Goal: Task Accomplishment & Management: Manage account settings

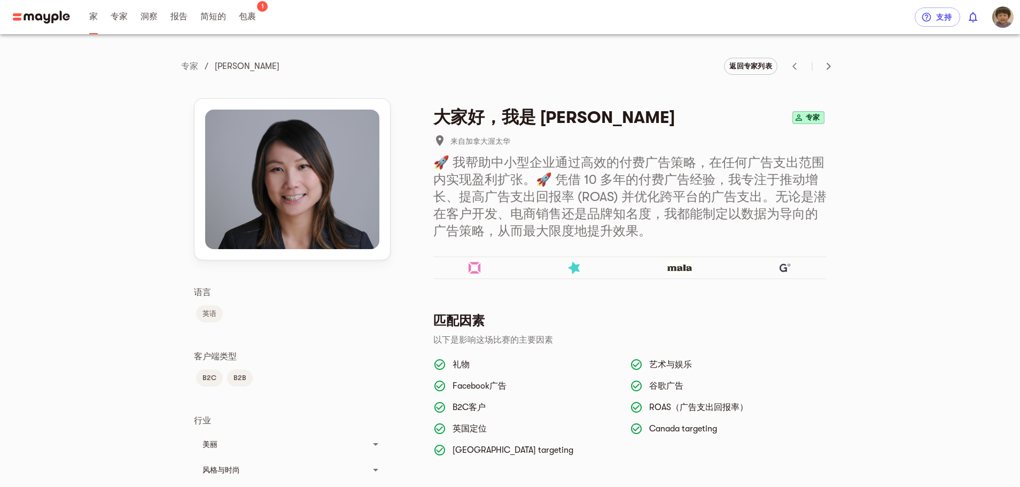
click at [91, 19] on font "家" at bounding box center [93, 17] width 9 height 10
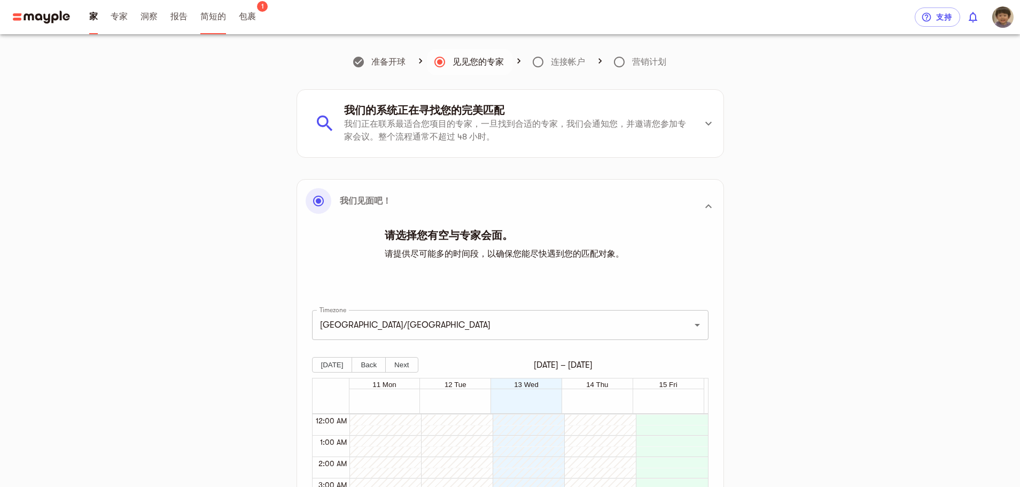
scroll to position [214, 0]
click at [254, 27] on link "包裹" at bounding box center [247, 17] width 17 height 34
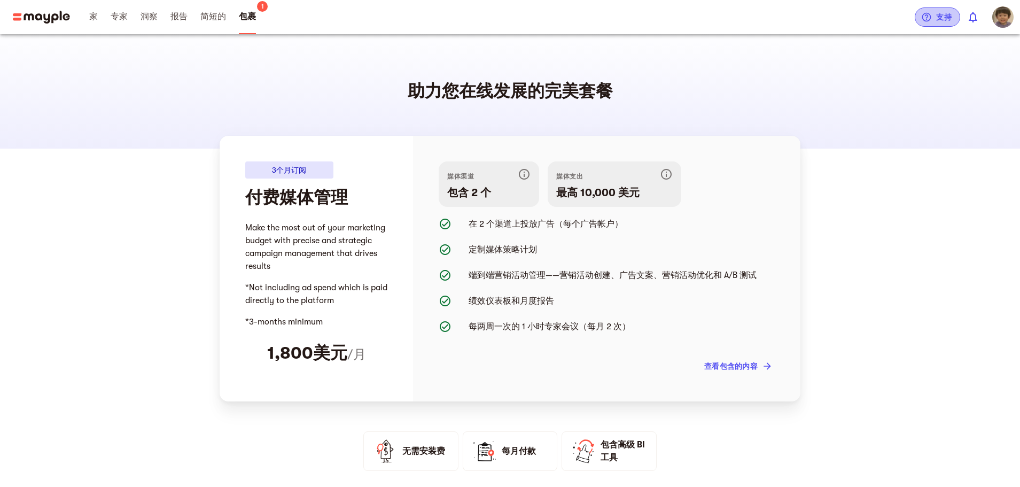
click at [934, 21] on span "支持" at bounding box center [938, 17] width 28 height 13
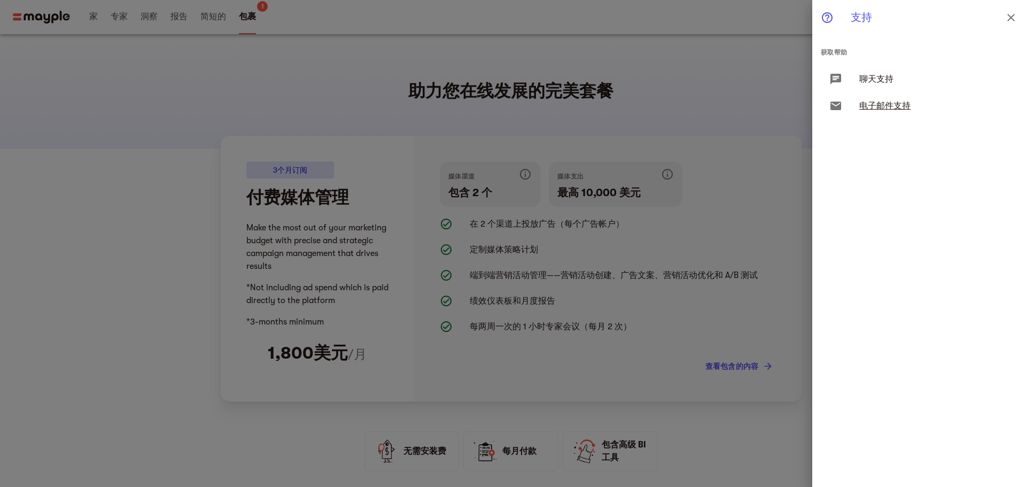
click at [878, 105] on font "电子邮件支持" at bounding box center [884, 106] width 51 height 10
click at [693, 103] on div at bounding box center [513, 243] width 1026 height 487
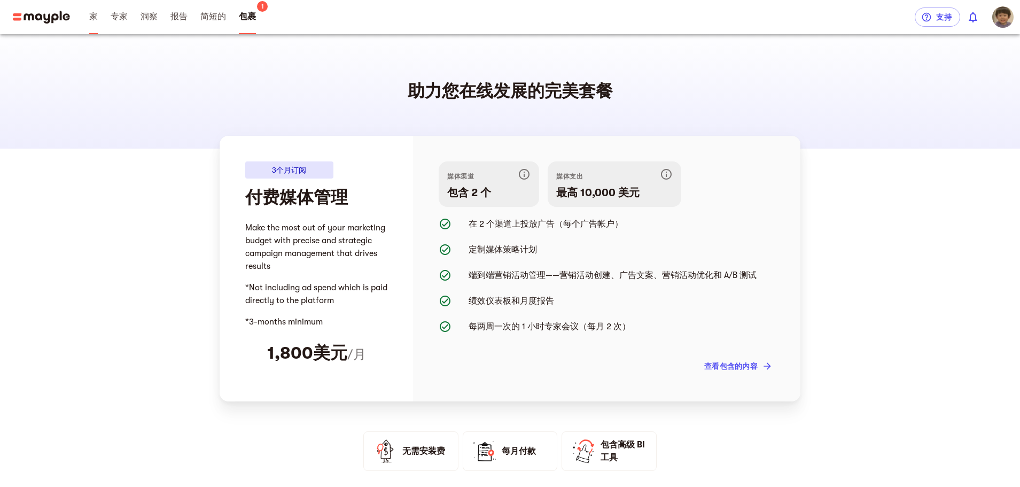
click at [96, 23] on link "家" at bounding box center [93, 17] width 9 height 34
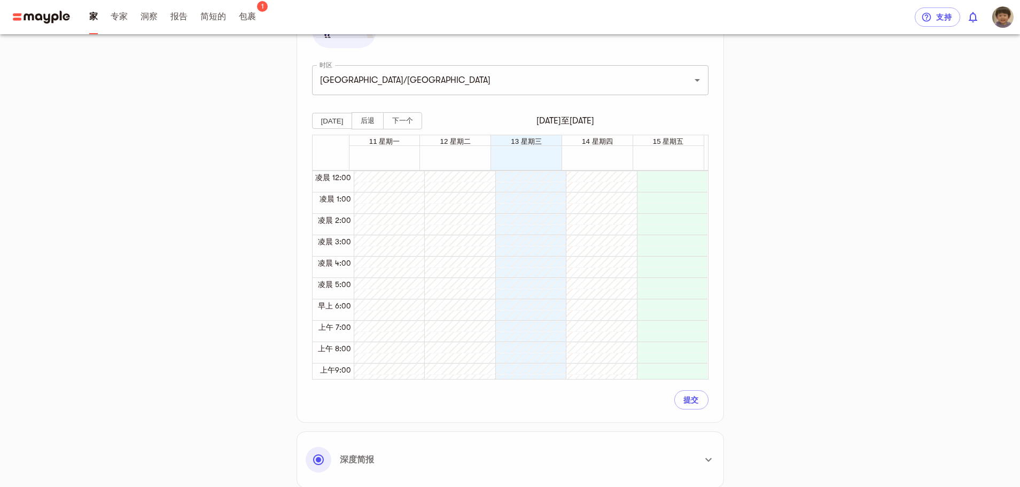
scroll to position [212, 0]
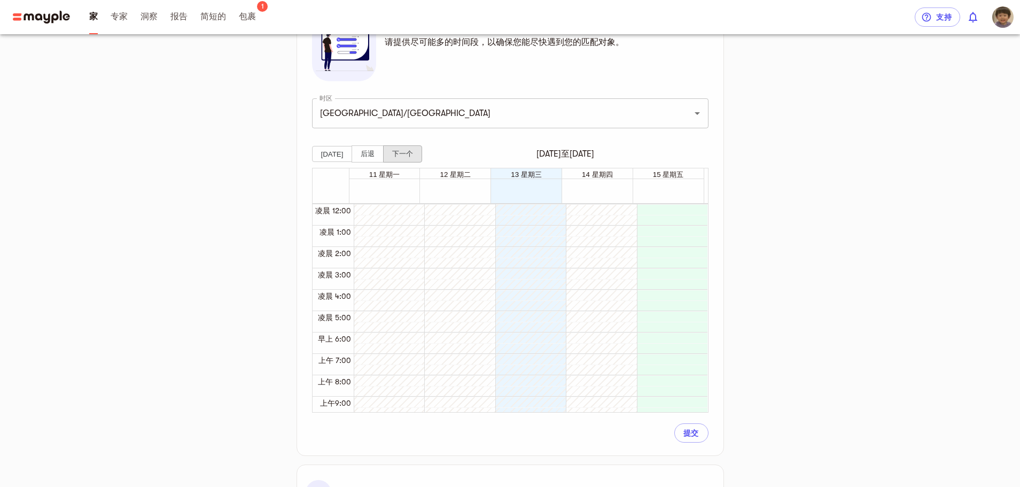
click at [410, 160] on button "下一个" at bounding box center [402, 153] width 39 height 17
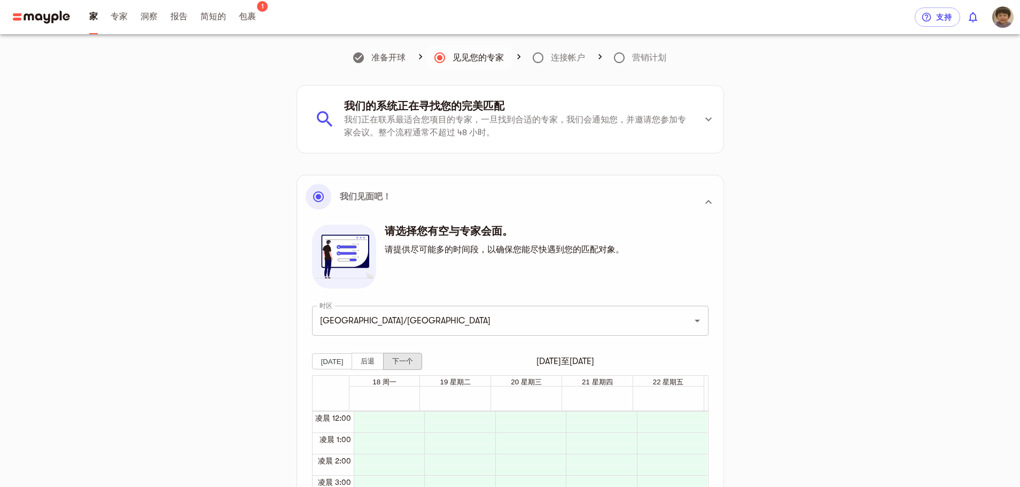
scroll to position [0, 0]
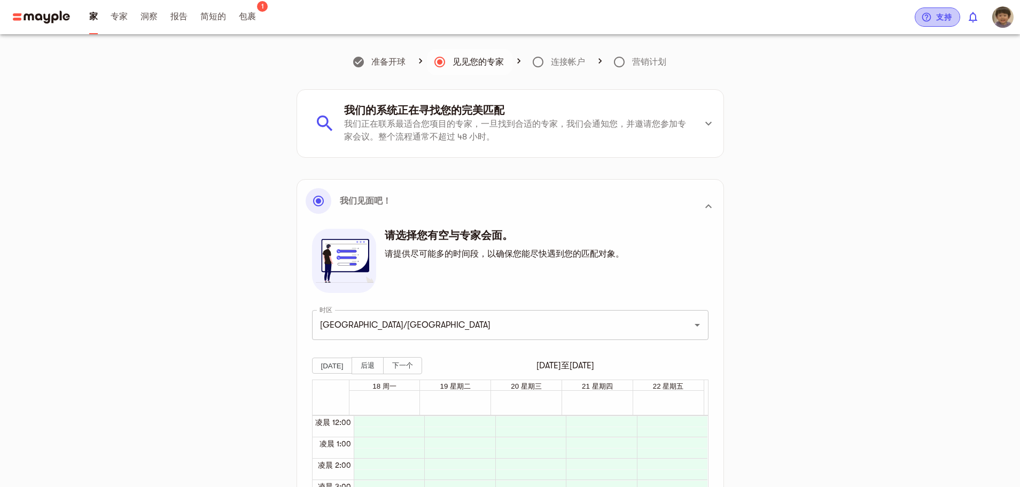
click at [927, 14] on icon "button" at bounding box center [926, 17] width 11 height 11
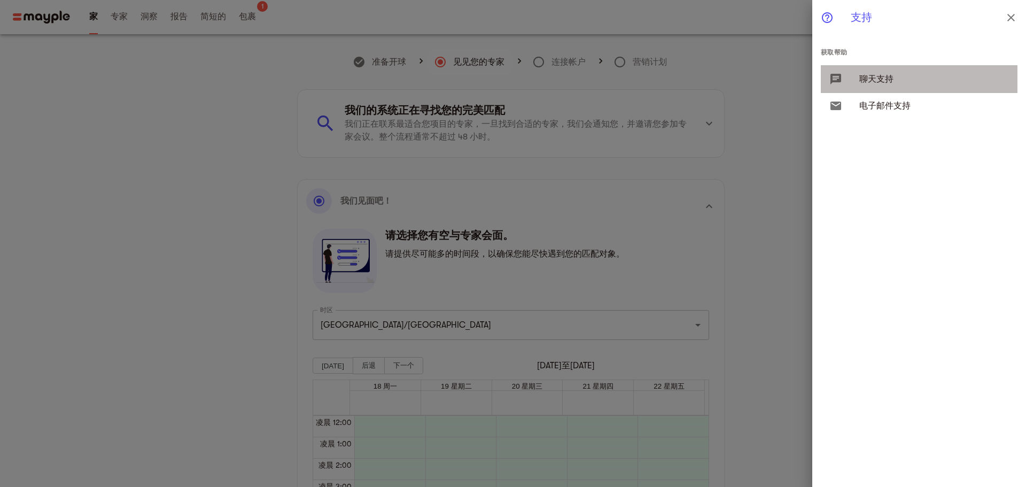
click at [886, 81] on font "聊天支持" at bounding box center [876, 79] width 34 height 10
click at [1005, 13] on icon "关闭" at bounding box center [1011, 17] width 13 height 13
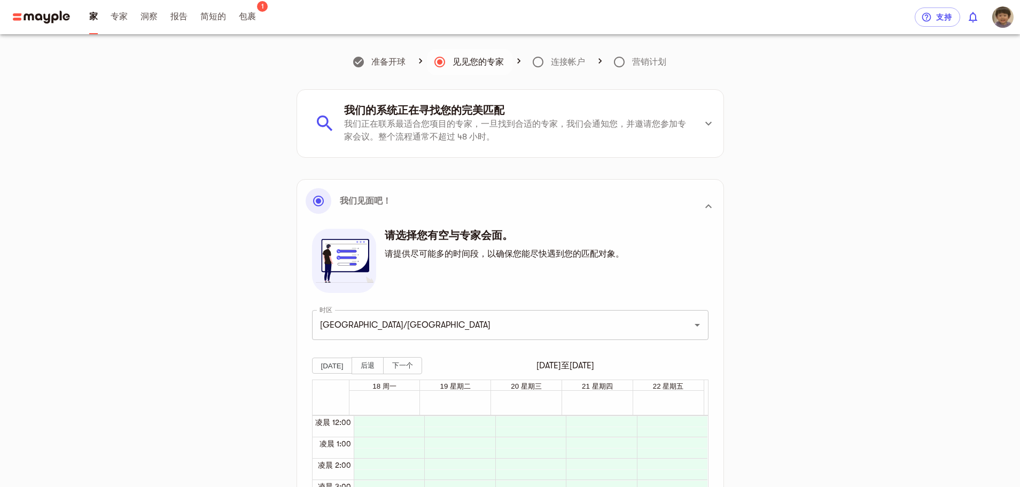
click at [981, 22] on button "0" at bounding box center [973, 17] width 26 height 26
click at [938, 106] on div at bounding box center [513, 243] width 1026 height 487
click at [993, 13] on img "button" at bounding box center [1002, 16] width 21 height 21
click at [957, 85] on li "account_circle 帐户设置" at bounding box center [946, 93] width 81 height 24
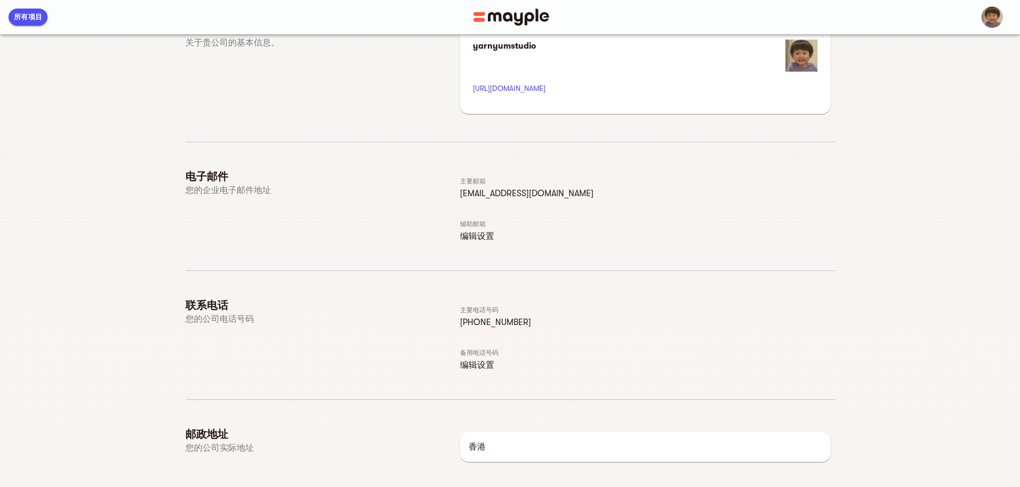
scroll to position [10, 0]
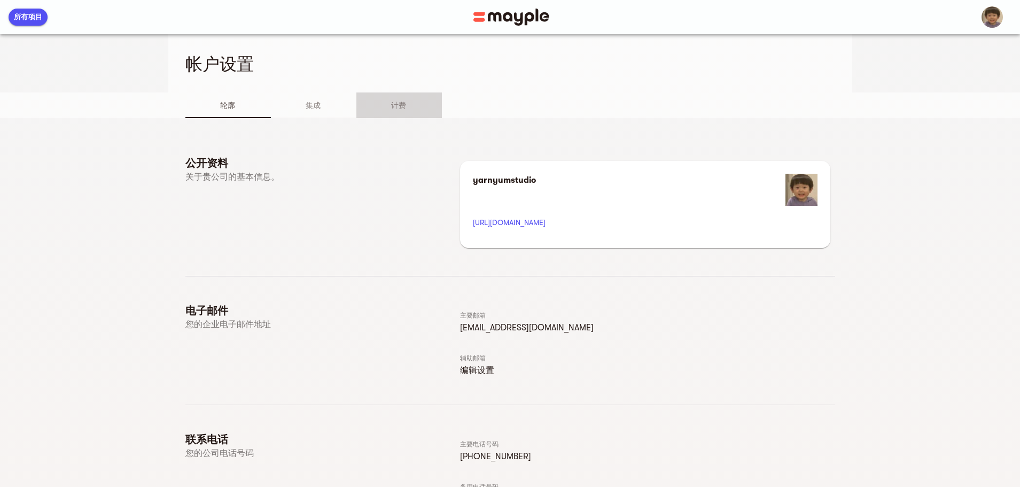
click at [356, 112] on button "计费" at bounding box center [399, 105] width 86 height 26
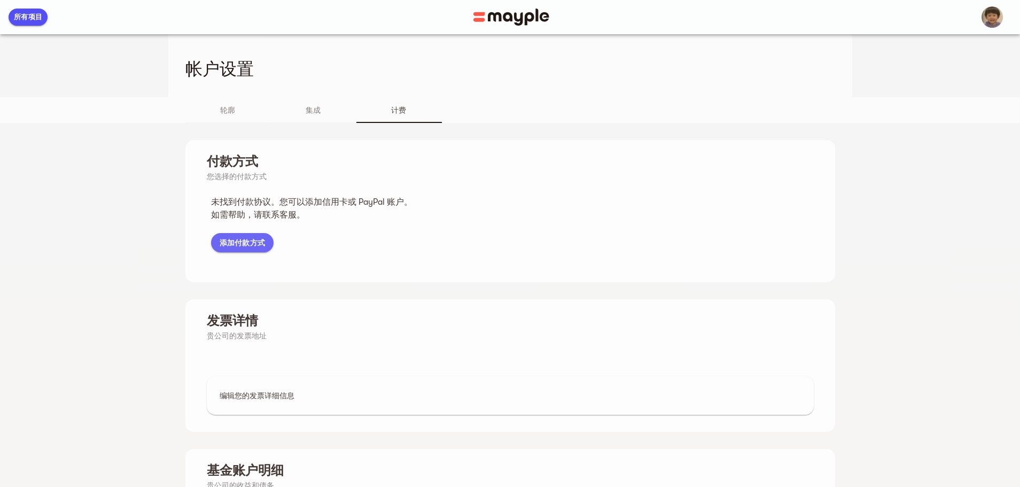
scroll to position [0, 0]
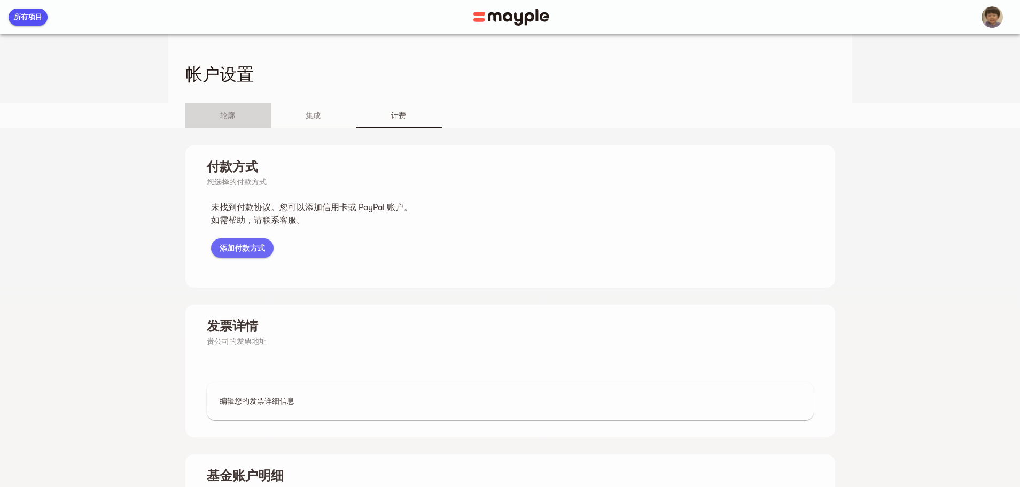
click at [185, 123] on button "轮廓" at bounding box center [228, 116] width 86 height 26
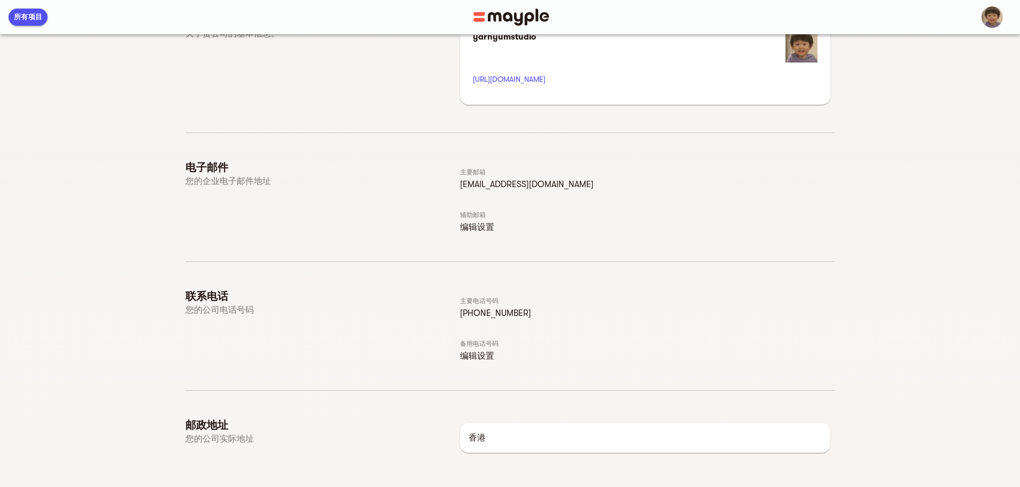
scroll to position [170, 0]
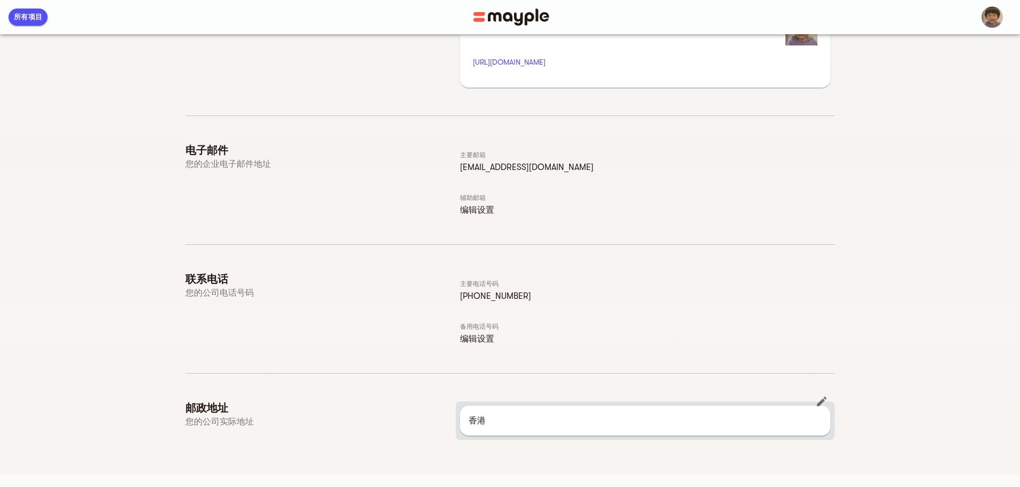
click at [617, 429] on div "香港" at bounding box center [645, 421] width 370 height 30
click at [828, 404] on icon "button" at bounding box center [822, 401] width 13 height 13
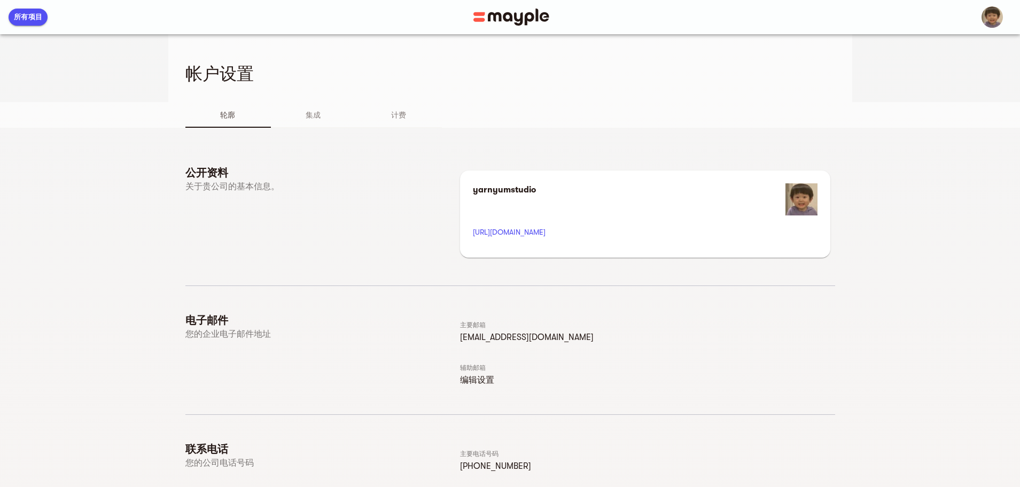
scroll to position [0, 0]
click at [1008, 12] on button "button" at bounding box center [994, 17] width 38 height 34
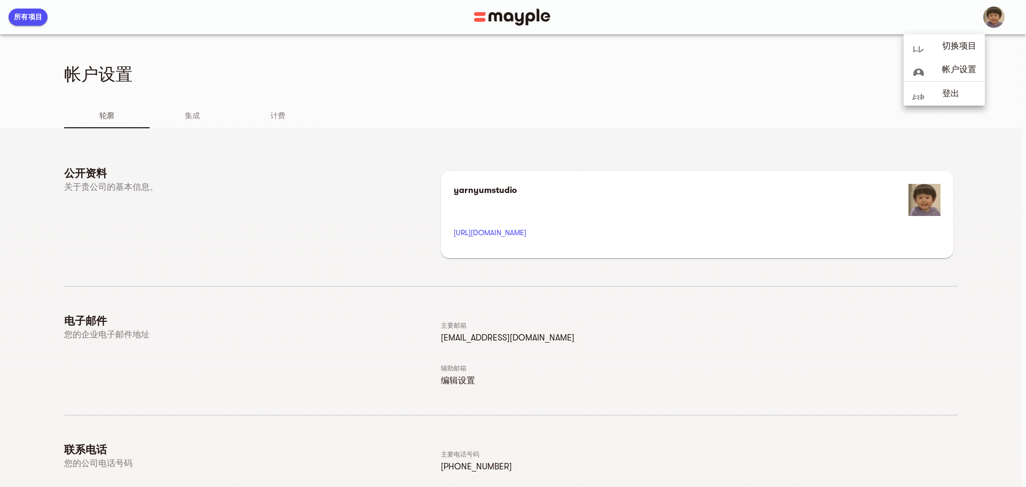
drag, startPoint x: 869, startPoint y: 21, endPoint x: 746, endPoint y: 26, distance: 123.5
click at [867, 21] on div at bounding box center [513, 243] width 1026 height 487
